Goal: Information Seeking & Learning: Learn about a topic

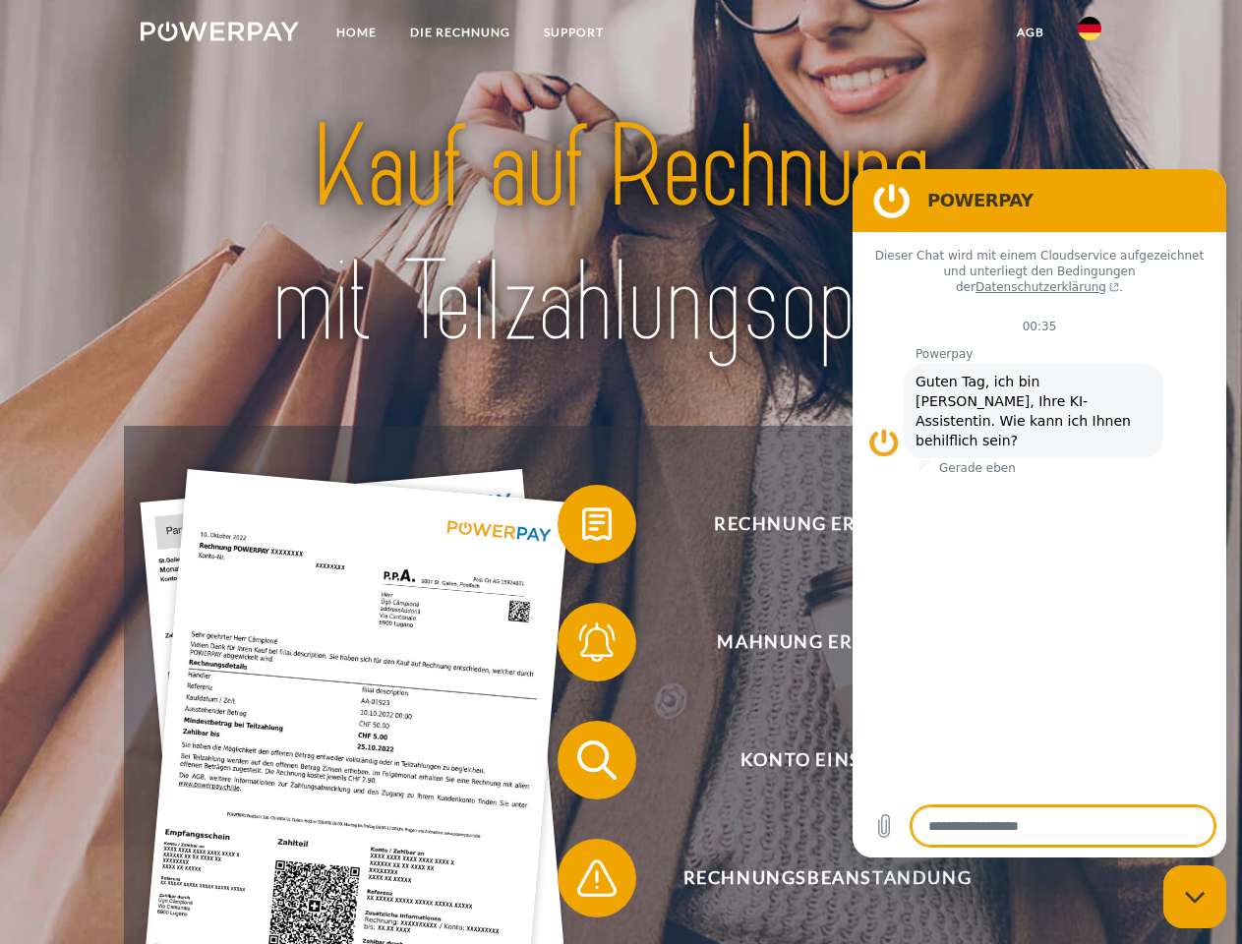
click at [219, 34] on img at bounding box center [220, 32] width 158 height 20
click at [1089, 34] on img at bounding box center [1089, 29] width 24 height 24
click at [1029, 32] on link "agb" at bounding box center [1030, 32] width 61 height 35
click at [582, 528] on span at bounding box center [567, 524] width 98 height 98
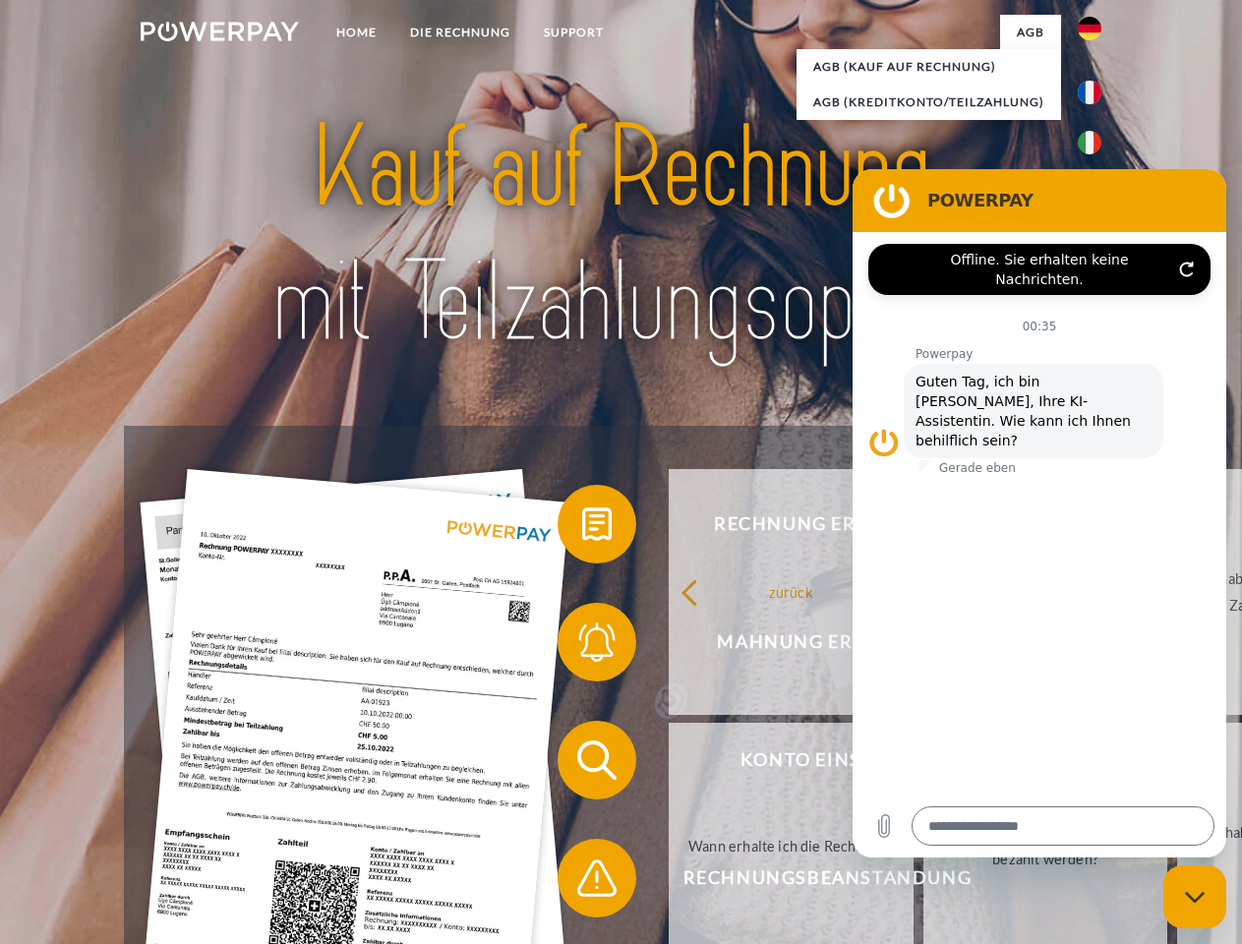
click at [582, 646] on span at bounding box center [567, 642] width 98 height 98
click at [923, 764] on link "Bis wann muss die Rechnung bezahlt werden?" at bounding box center [1045, 846] width 245 height 246
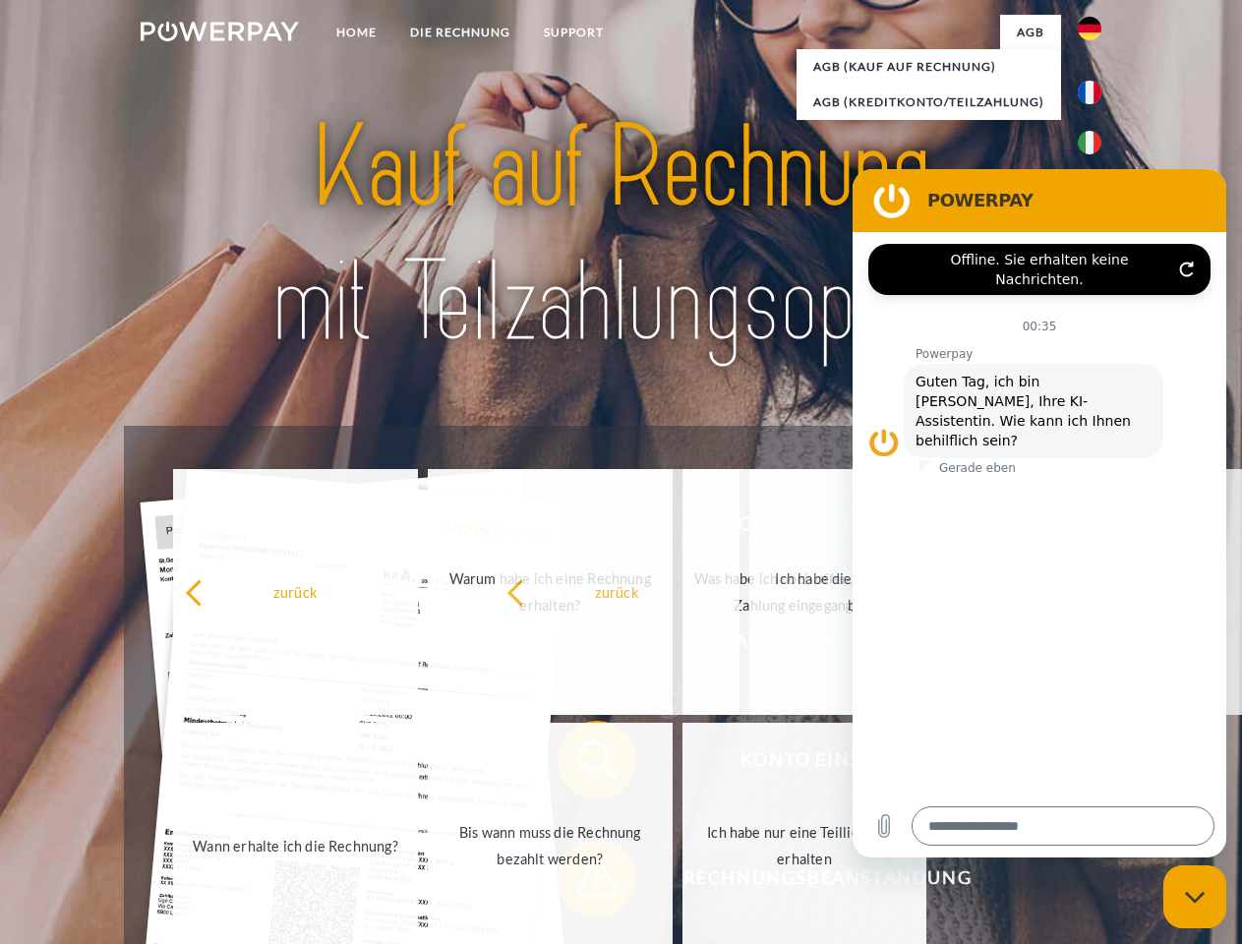
click at [582, 882] on span at bounding box center [567, 878] width 98 height 98
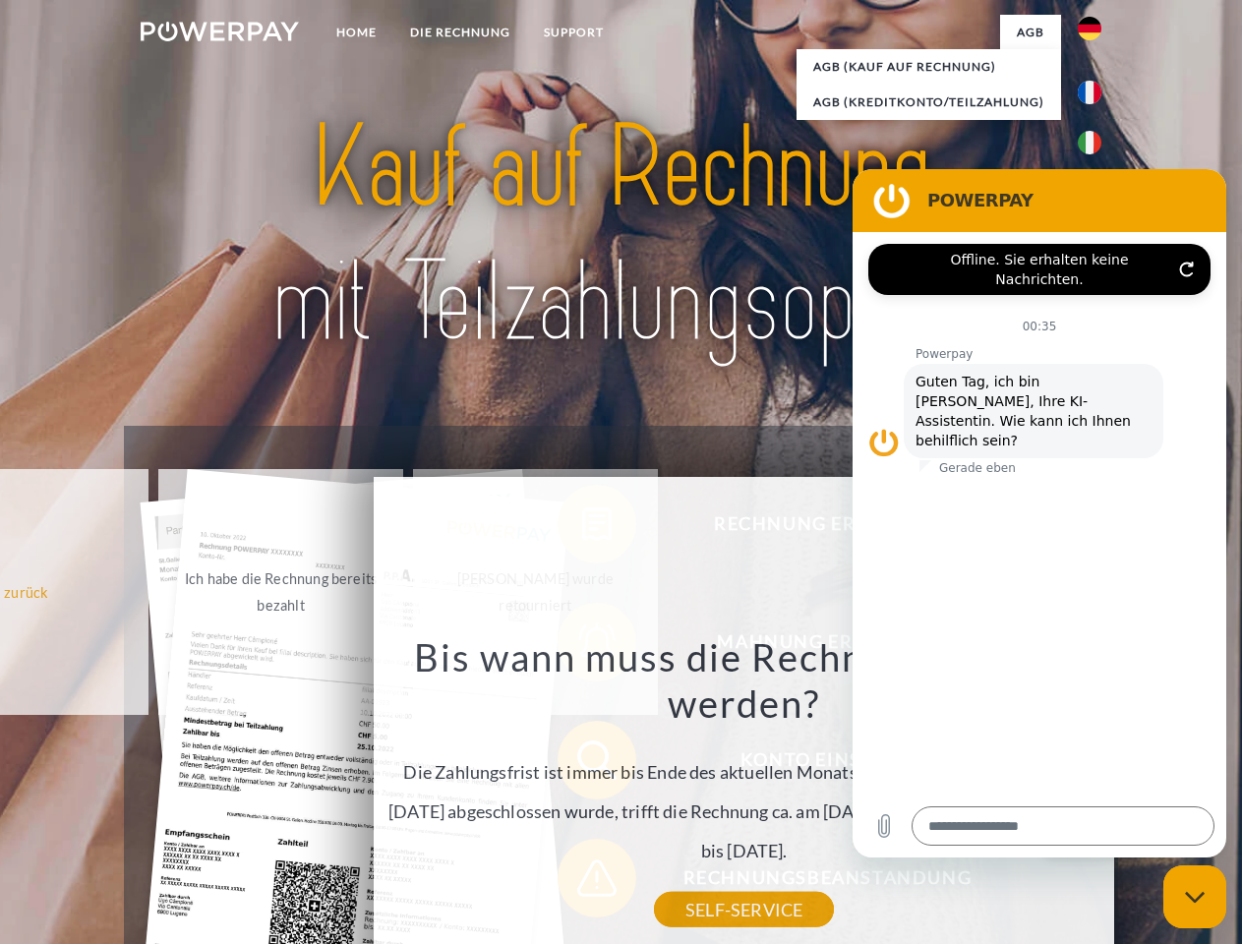
click at [1194, 897] on icon "Messaging-Fenster schließen" at bounding box center [1195, 897] width 21 height 13
type textarea "*"
